Goal: Task Accomplishment & Management: Manage account settings

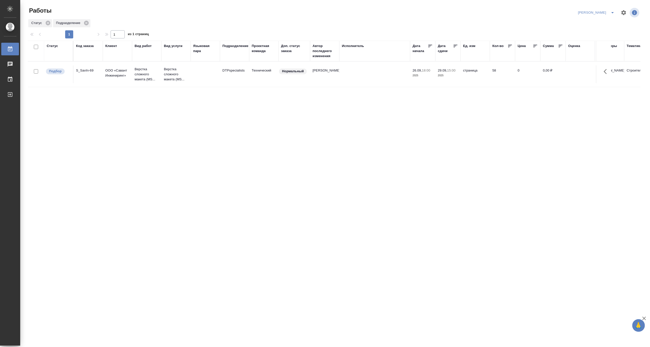
click at [613, 11] on icon "split button" at bounding box center [613, 13] width 6 height 6
click at [593, 38] on li "Ждемс" at bounding box center [593, 39] width 49 height 8
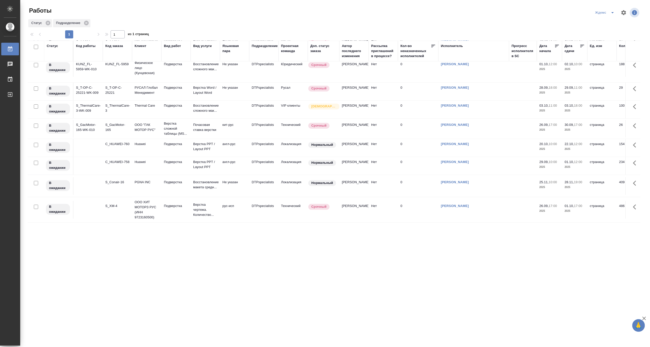
scroll to position [49, 0]
click at [140, 203] on p "ООО ХИТ МОТОРЗ РУС (ИНН 9723160500)" at bounding box center [147, 210] width 24 height 20
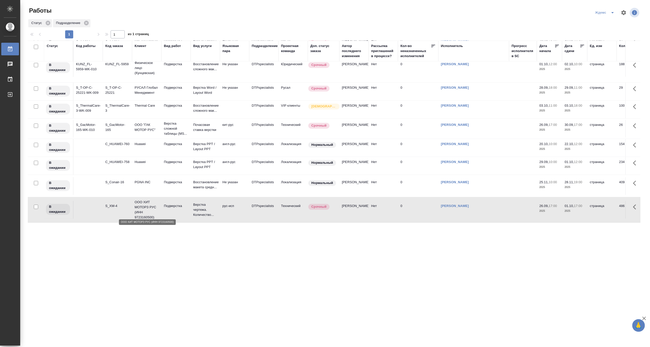
click at [140, 203] on p "ООО ХИТ МОТОРЗ РУС (ИНН 9723160500)" at bounding box center [147, 210] width 24 height 20
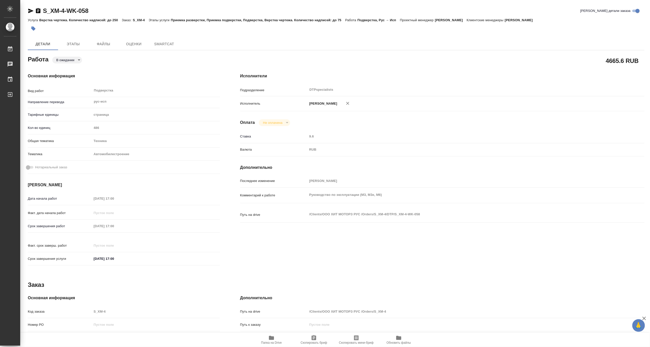
type textarea "x"
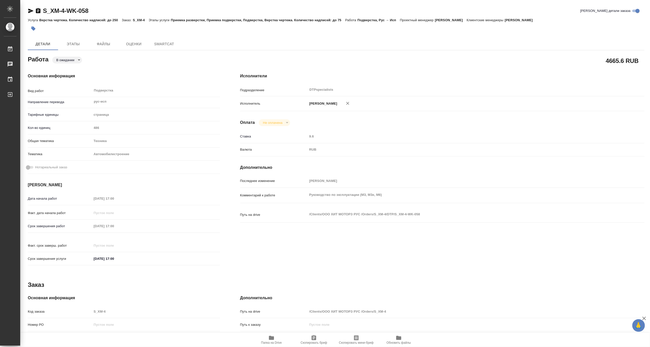
type textarea "x"
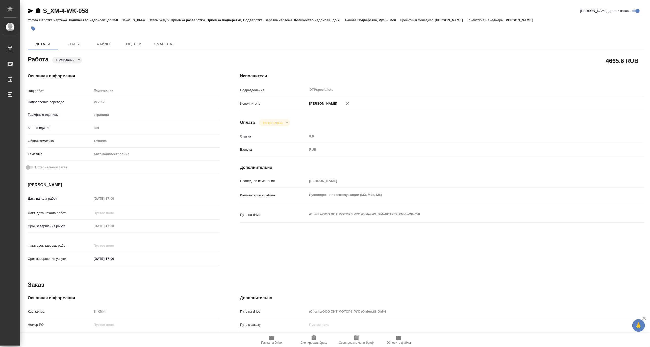
type textarea "x"
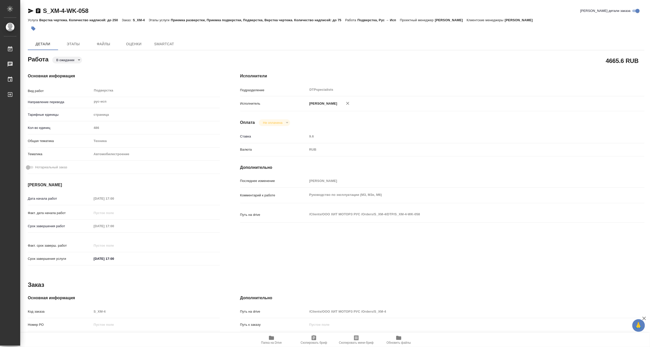
type textarea "x"
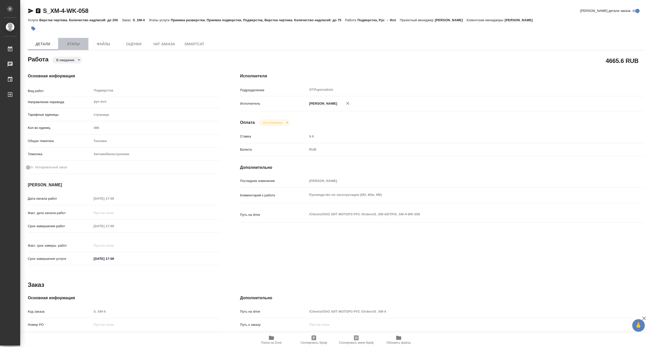
click at [75, 43] on span "Этапы" at bounding box center [73, 44] width 24 height 6
type textarea "x"
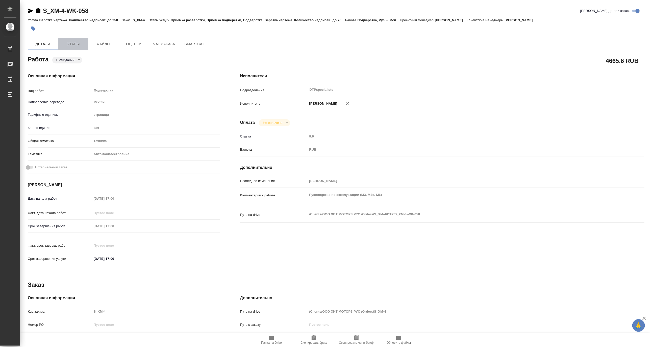
type textarea "x"
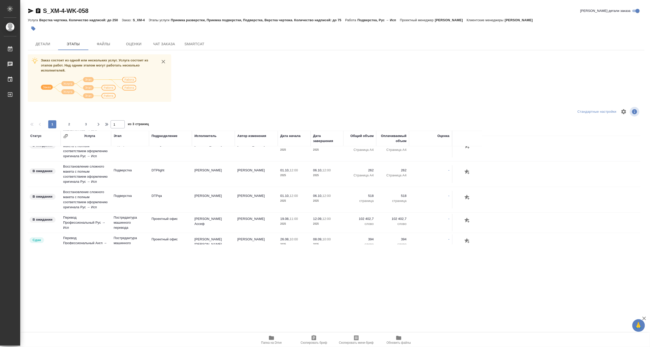
scroll to position [253, 0]
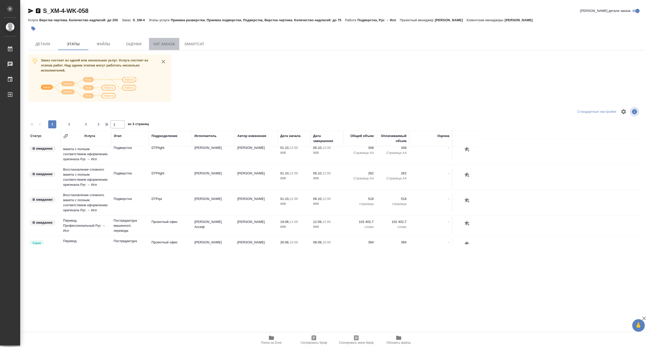
click at [167, 43] on span "Чат заказа" at bounding box center [164, 44] width 24 height 6
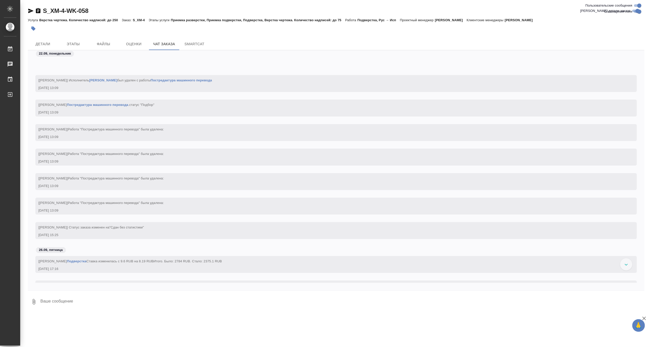
scroll to position [40945, 0]
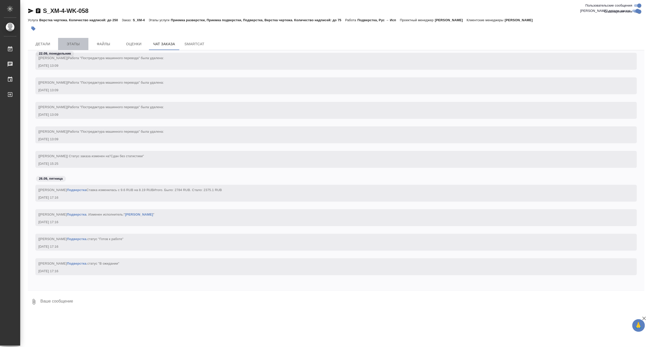
click at [75, 43] on span "Этапы" at bounding box center [73, 44] width 24 height 6
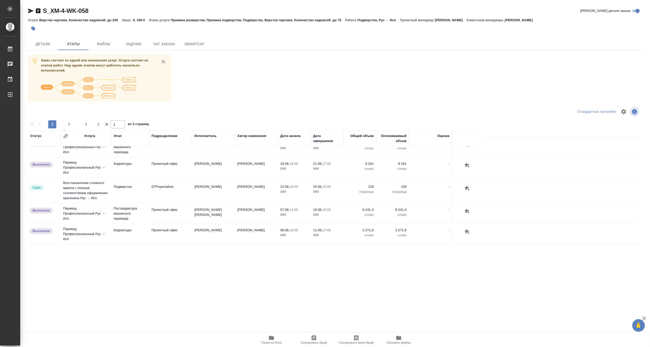
scroll to position [546, 0]
click at [67, 124] on span "2" at bounding box center [69, 124] width 8 height 5
type input "2"
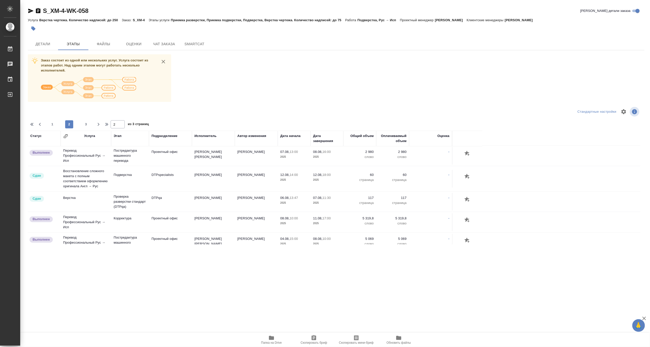
scroll to position [0, 0]
